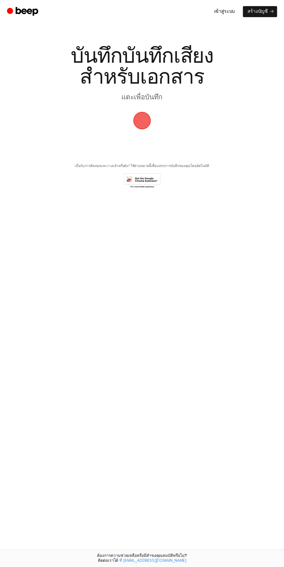
click at [266, 9] on font "สร้างบัญชี" at bounding box center [258, 11] width 20 height 6
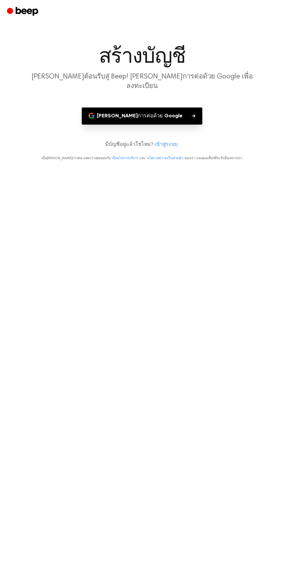
click at [120, 113] on font "[PERSON_NAME]การต่อด้วย Google" at bounding box center [140, 115] width 86 height 5
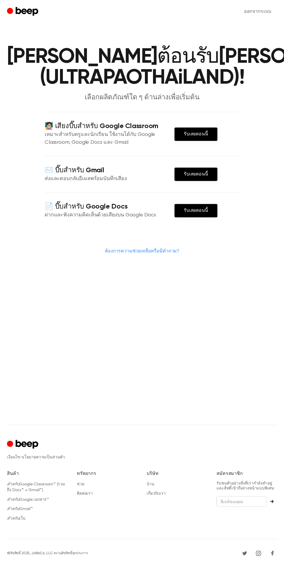
click at [191, 136] on font "รับเลยตอนนี้" at bounding box center [196, 134] width 24 height 5
click at [189, 213] on font "รับเลยตอนนี้" at bounding box center [196, 210] width 24 height 5
click at [183, 141] on link "รับเลยตอนนี้" at bounding box center [196, 133] width 43 height 13
click at [280, 339] on main "[PERSON_NAME]ต้อนรับ[PERSON_NAME] (ULTRAPAOTHAiLAND)! เลือกผลิตภัณฑ์ใด ๆ ด้านล่…" at bounding box center [142, 212] width 284 height 424
click at [245, 507] on input "email" at bounding box center [242, 501] width 50 height 11
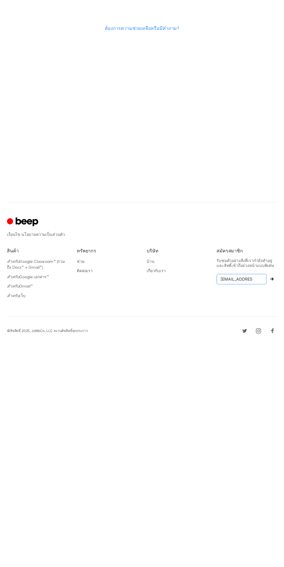
scroll to position [0, 47]
type input "TECHNUMBERLOGY.GXM365@XMAil.RU"
click at [272, 502] on icon "สมัครสมาชิก" at bounding box center [271, 500] width 3 height 3
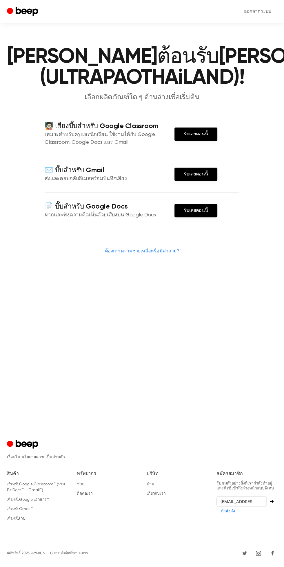
click at [23, 500] on font "Google เอกสาร™" at bounding box center [34, 499] width 30 height 4
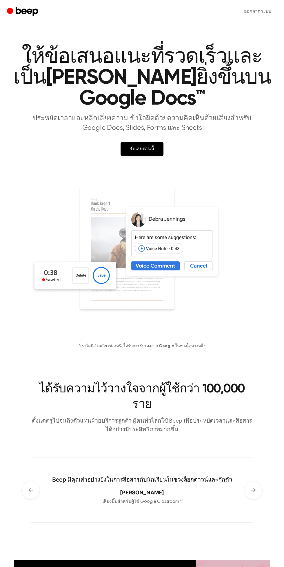
click at [132, 147] on font "รับเลยตอนนี้" at bounding box center [142, 149] width 24 height 5
